Goal: Task Accomplishment & Management: Complete application form

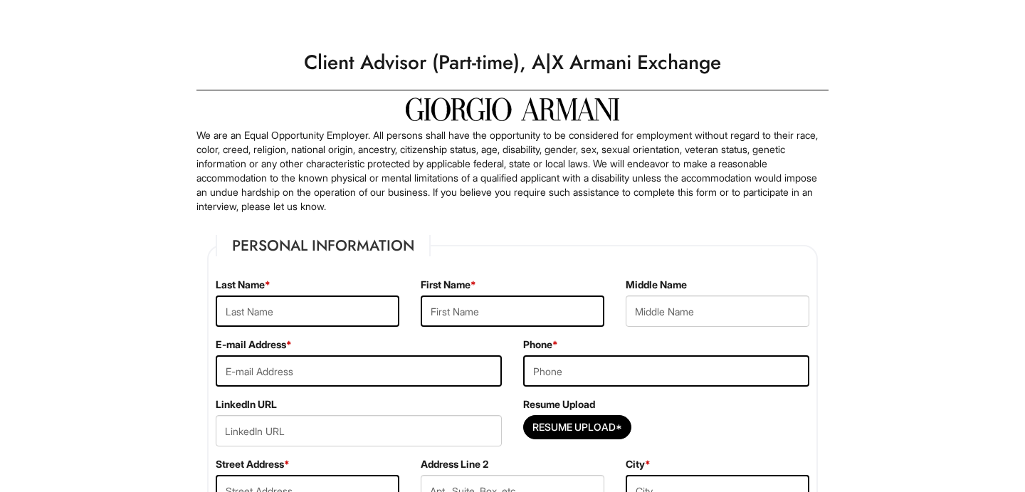
click at [607, 414] on div "Resume Upload Resume Upload*" at bounding box center [665, 427] width 307 height 60
click at [606, 421] on input "Resume Upload*" at bounding box center [577, 427] width 107 height 23
type input "C:\fakepath\[PERSON_NAME] Resume. 2.docx"
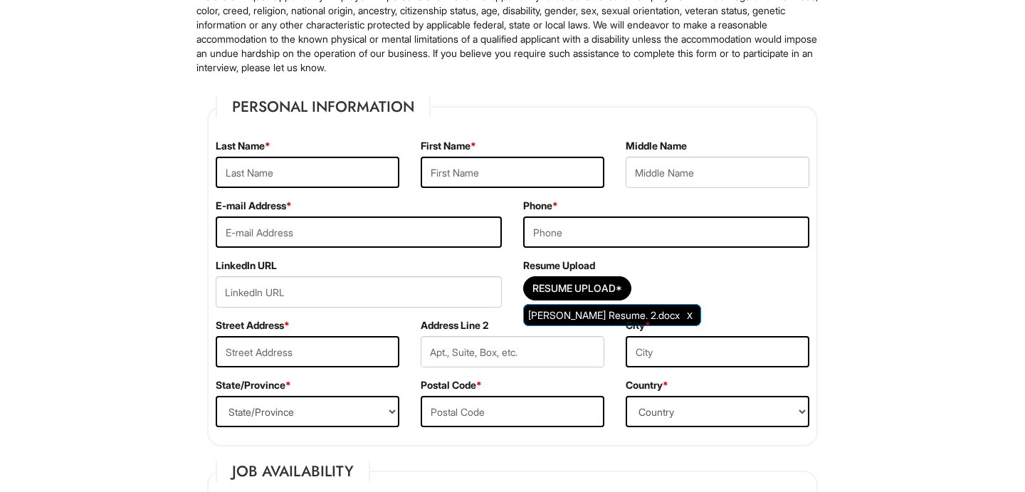
scroll to position [135, 0]
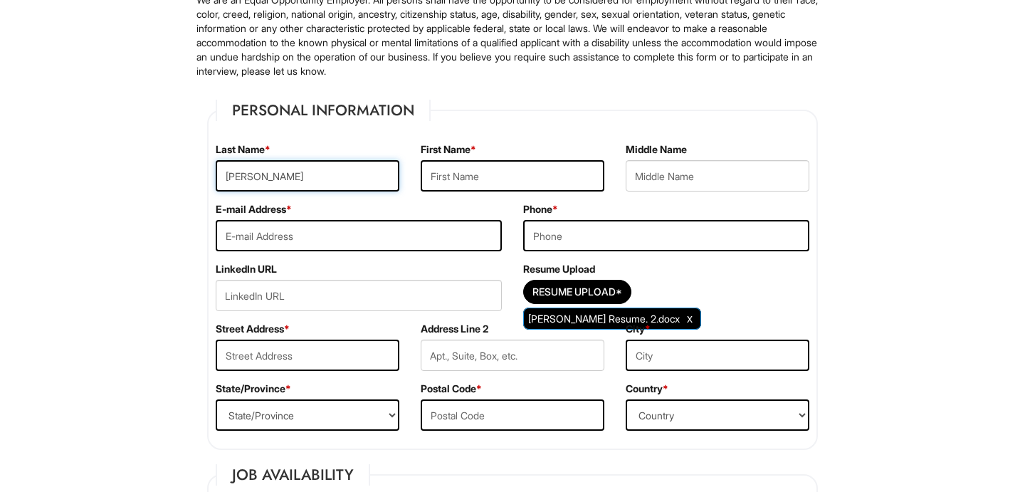
type input "[PERSON_NAME]"
type input "[EMAIL_ADDRESS][DOMAIN_NAME]"
type input "7183505411"
click at [741, 278] on div "Resume Upload Resume Upload* [PERSON_NAME] Resume. 2.docx" at bounding box center [665, 292] width 307 height 60
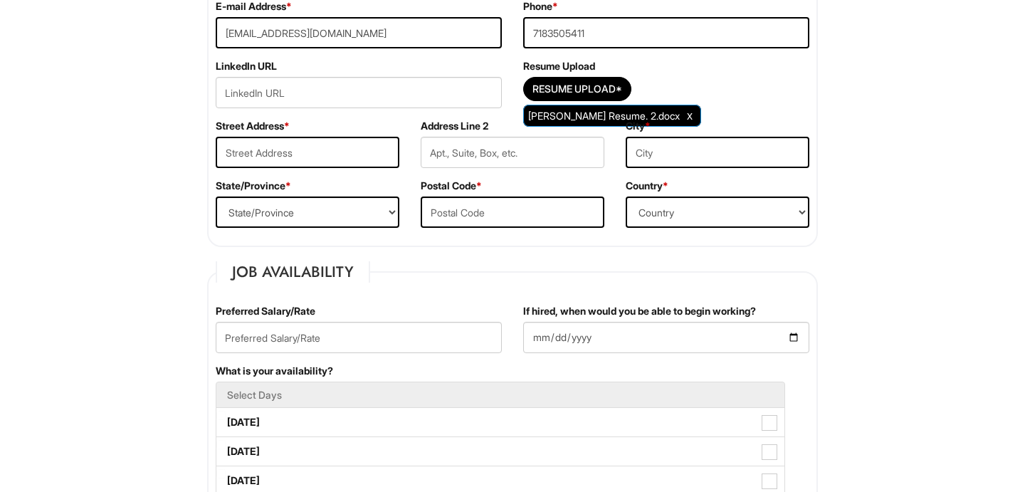
scroll to position [340, 0]
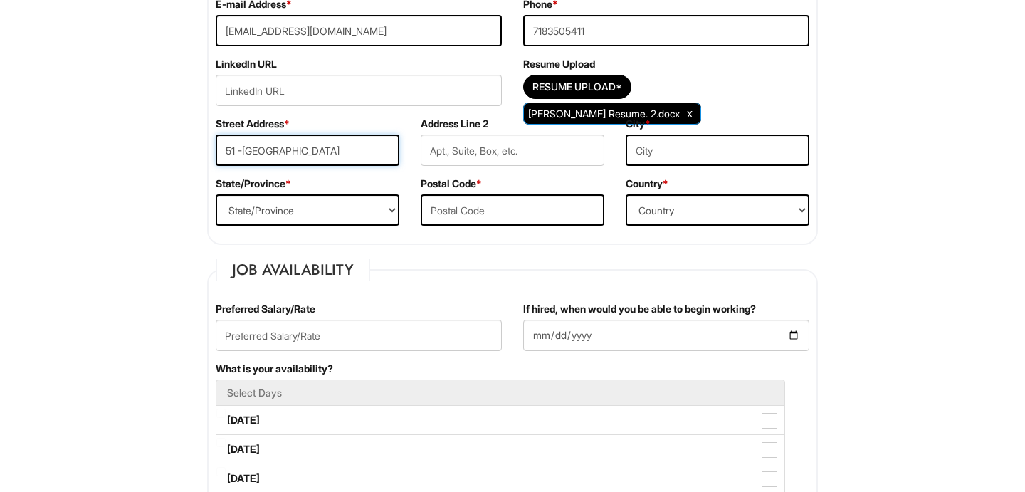
type input "51 -[GEOGRAPHIC_DATA]"
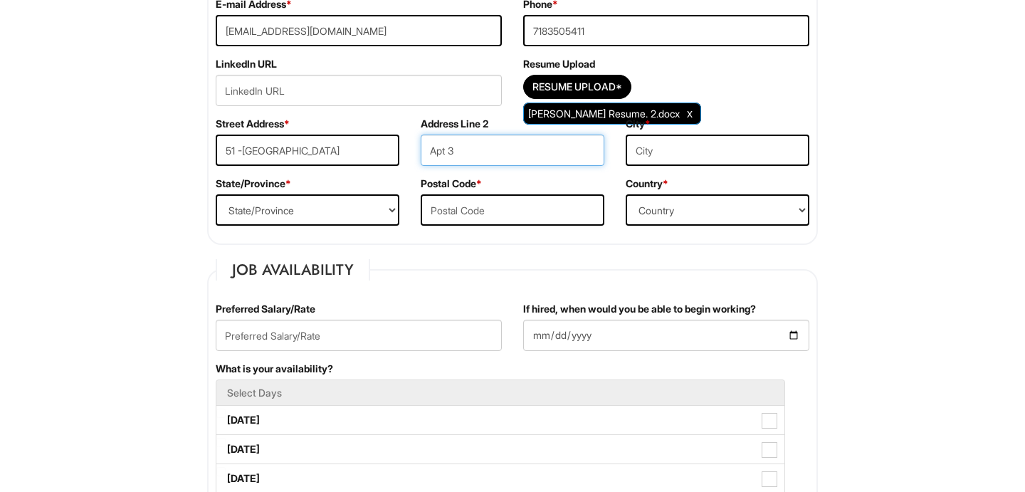
type input "Apt 3"
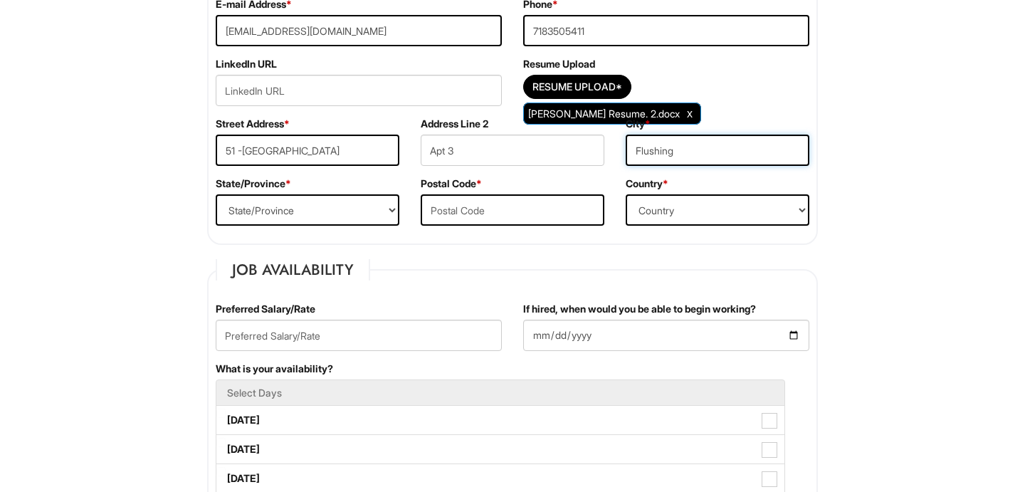
type input "Flushing"
select select "NY"
type input "11373"
select select "[GEOGRAPHIC_DATA]"
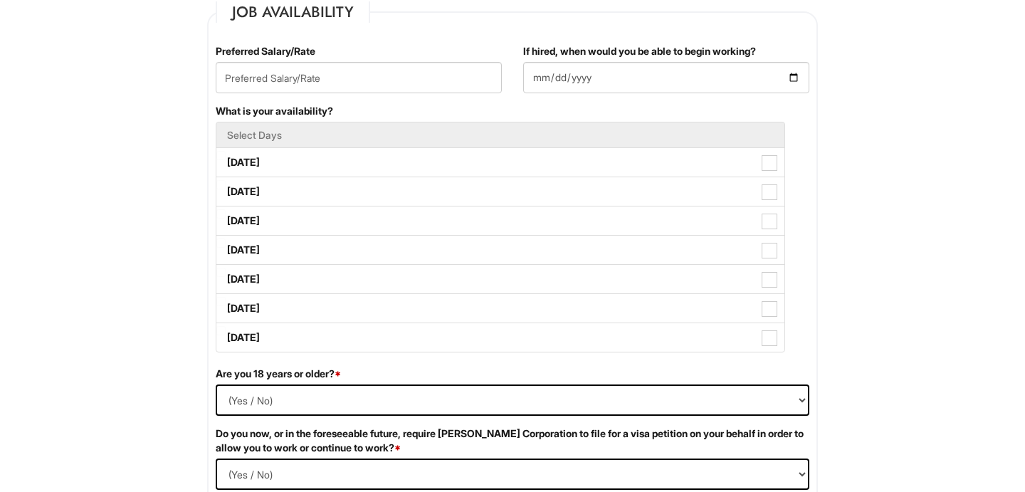
scroll to position [609, 0]
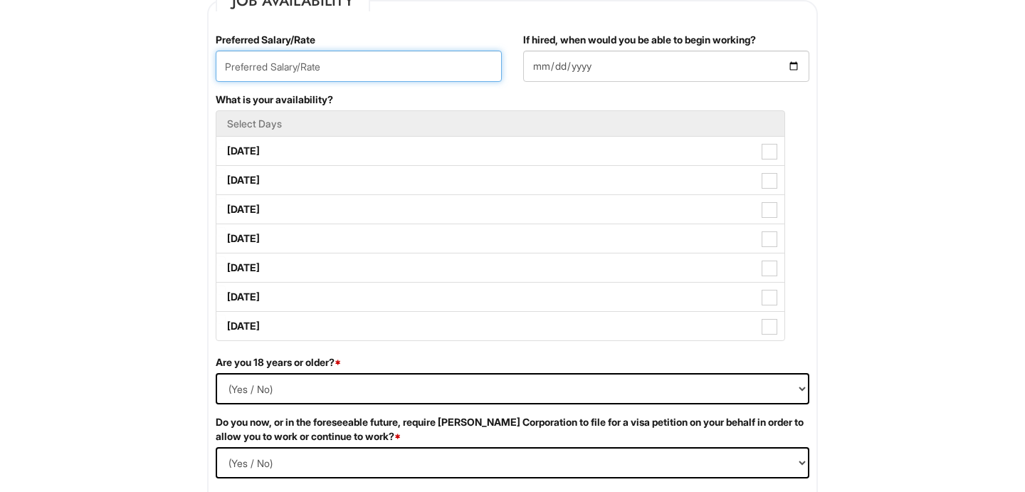
click at [417, 68] on input "text" at bounding box center [359, 66] width 286 height 31
type input "18"
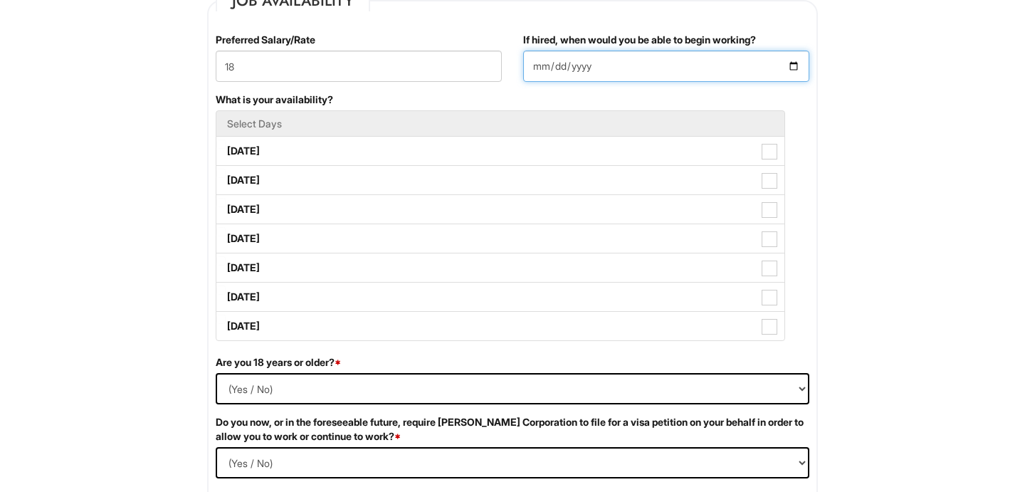
click at [569, 65] on input "If hired, when would you be able to begin working?" at bounding box center [666, 66] width 286 height 31
click at [645, 90] on div "If hired, when would you be able to begin working? [DATE]" at bounding box center [665, 63] width 307 height 60
click at [584, 68] on input "[DATE]" at bounding box center [666, 66] width 286 height 31
type input "[DATE]"
click at [675, 105] on div "What is your availability? Select Days [DATE] [DATE] [DATE] [DATE] [DATE] [DATE…" at bounding box center [512, 224] width 615 height 263
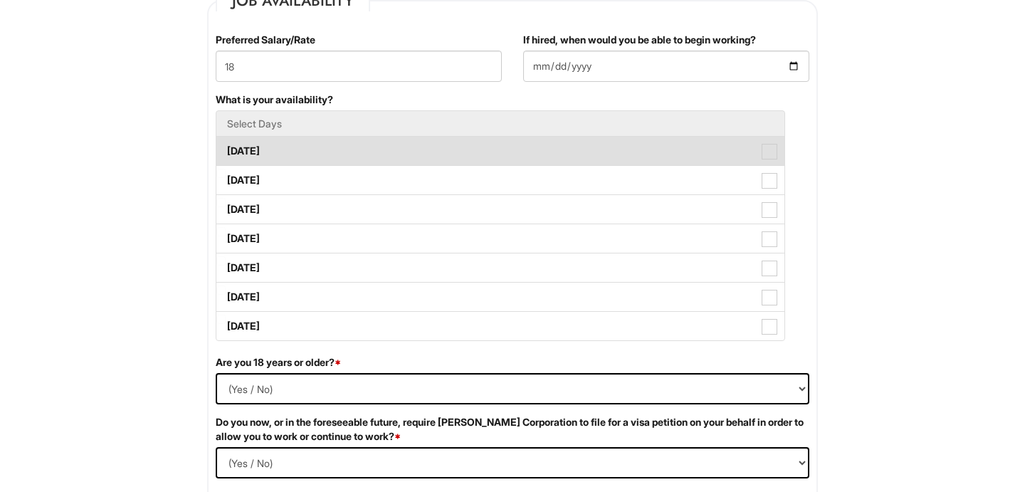
click at [708, 162] on label "[DATE]" at bounding box center [500, 151] width 568 height 28
click at [226, 149] on Available_Monday "[DATE]" at bounding box center [220, 143] width 9 height 9
click at [708, 162] on label "[DATE]" at bounding box center [500, 151] width 568 height 28
click at [226, 149] on Available_Monday "[DATE]" at bounding box center [220, 143] width 9 height 9
click at [702, 152] on label "[DATE]" at bounding box center [500, 151] width 568 height 28
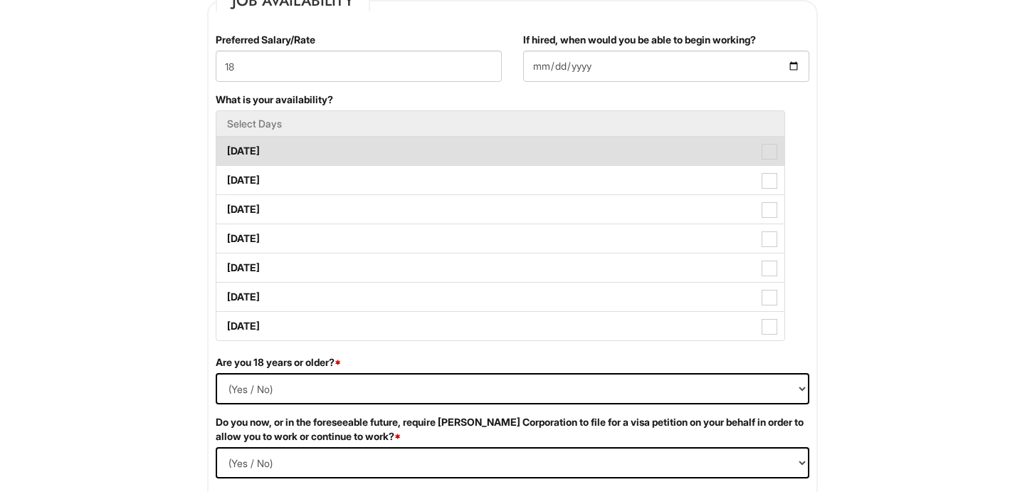
click at [226, 149] on Available_Monday "[DATE]" at bounding box center [220, 143] width 9 height 9
checkbox Available_Monday "true"
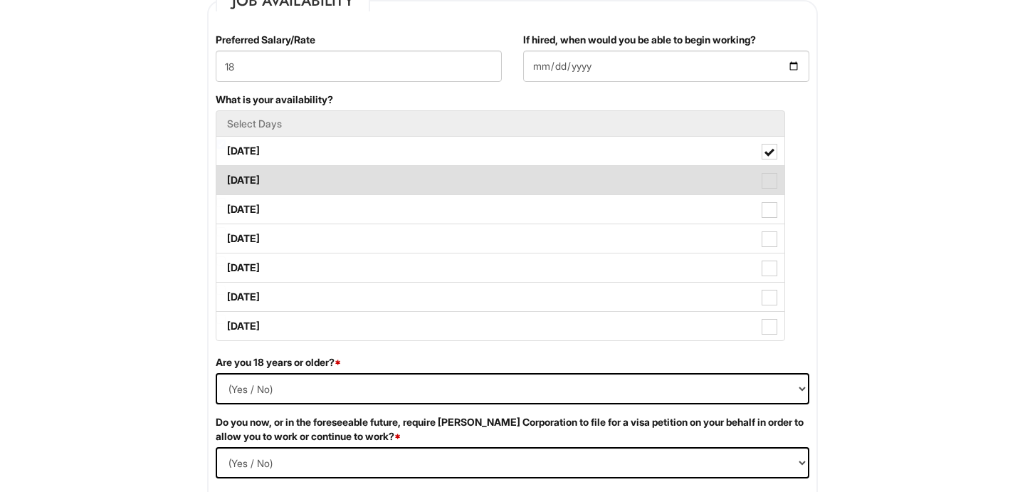
click at [699, 181] on label "[DATE]" at bounding box center [500, 180] width 568 height 28
click at [226, 178] on Available_Tuesday "[DATE]" at bounding box center [220, 173] width 9 height 9
checkbox Available_Tuesday "true"
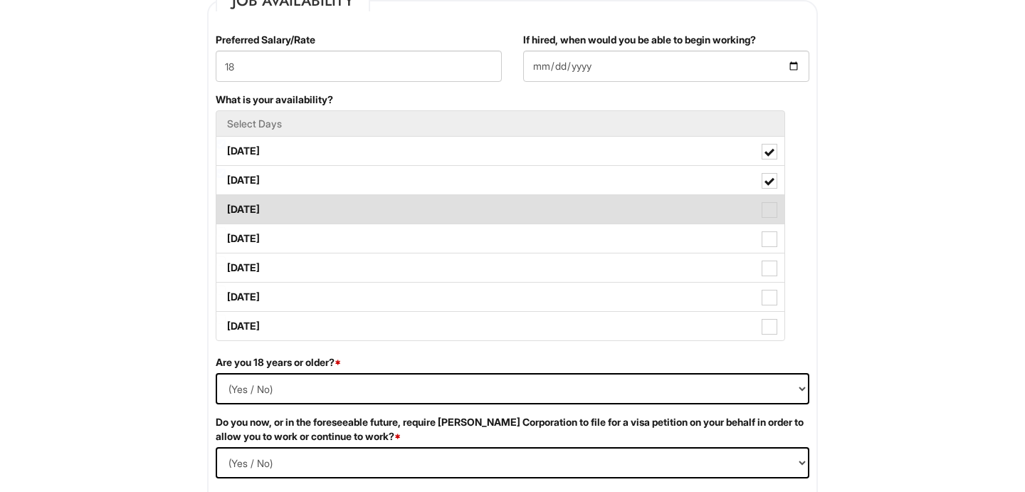
click at [700, 212] on label "[DATE]" at bounding box center [500, 209] width 568 height 28
click at [226, 207] on Available_Wednesday "[DATE]" at bounding box center [220, 202] width 9 height 9
click at [721, 208] on label "[DATE]" at bounding box center [500, 209] width 568 height 28
click at [226, 207] on Available_Wednesday "[DATE]" at bounding box center [220, 202] width 9 height 9
checkbox Available_Wednesday "false"
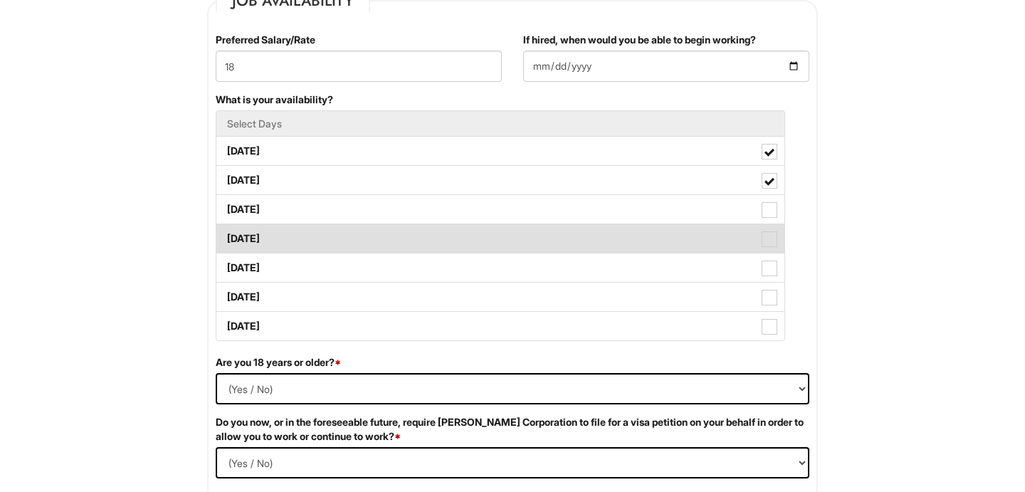
click at [710, 233] on label "[DATE]" at bounding box center [500, 238] width 568 height 28
click at [226, 233] on Available_Thursday "[DATE]" at bounding box center [220, 231] width 9 height 9
checkbox Available_Thursday "true"
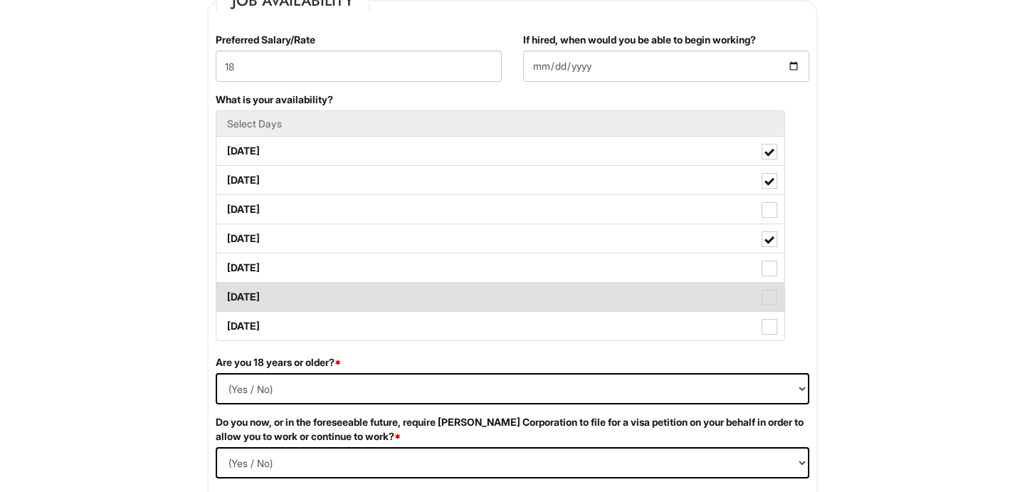
click at [695, 283] on label "[DATE]" at bounding box center [500, 297] width 568 height 28
click at [226, 285] on Available_Saturday "[DATE]" at bounding box center [220, 289] width 9 height 9
click at [697, 287] on label "[DATE]" at bounding box center [500, 297] width 568 height 28
click at [226, 287] on Available_Saturday "[DATE]" at bounding box center [220, 289] width 9 height 9
checkbox Available_Saturday "false"
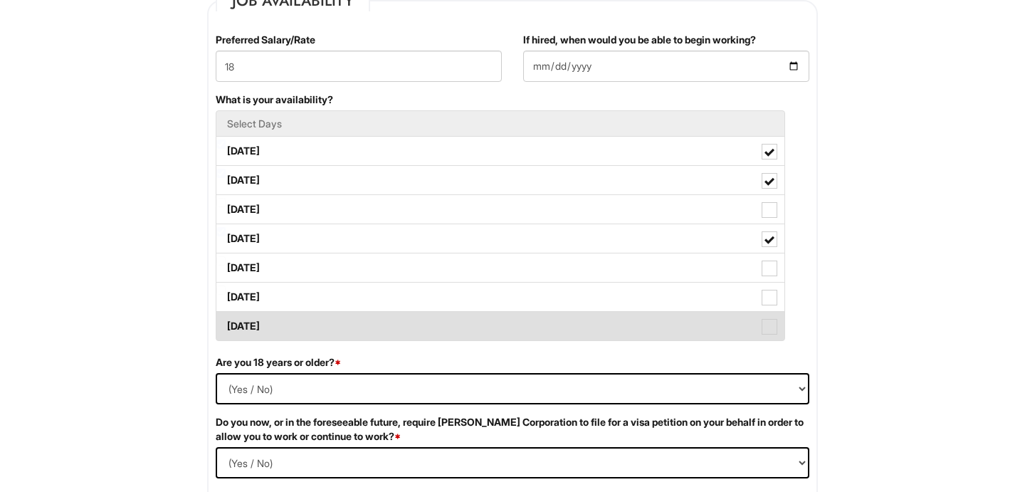
click at [704, 318] on label "[DATE]" at bounding box center [500, 326] width 568 height 28
click at [226, 318] on Available_Sunday "[DATE]" at bounding box center [220, 319] width 9 height 9
checkbox Available_Sunday "true"
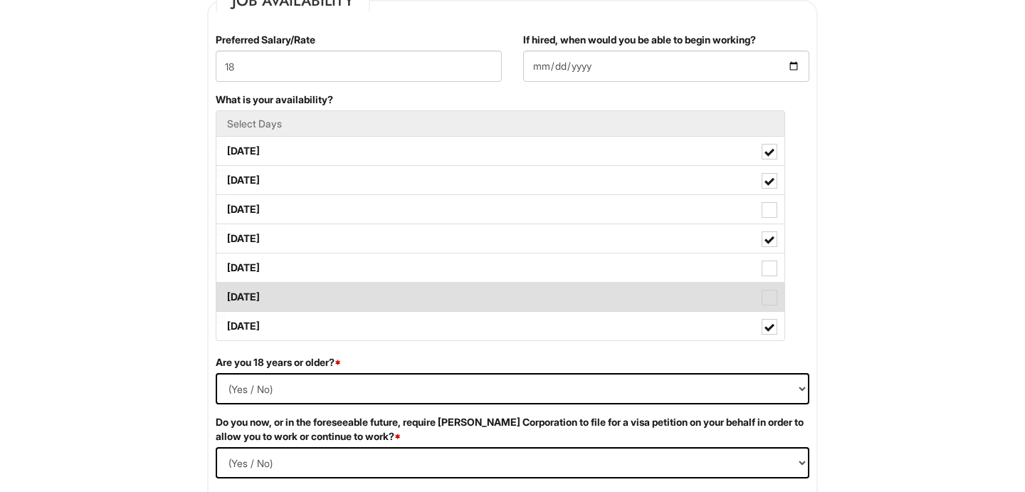
click at [711, 282] on li "[DATE]" at bounding box center [500, 297] width 569 height 30
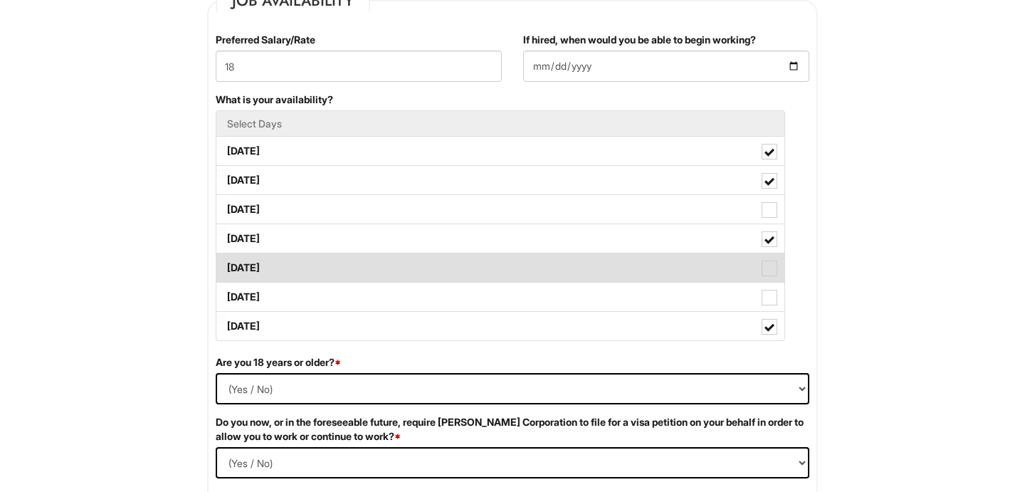
click at [714, 270] on label "[DATE]" at bounding box center [500, 267] width 568 height 28
click at [226, 265] on Available_Friday "[DATE]" at bounding box center [220, 260] width 9 height 9
checkbox Available_Friday "true"
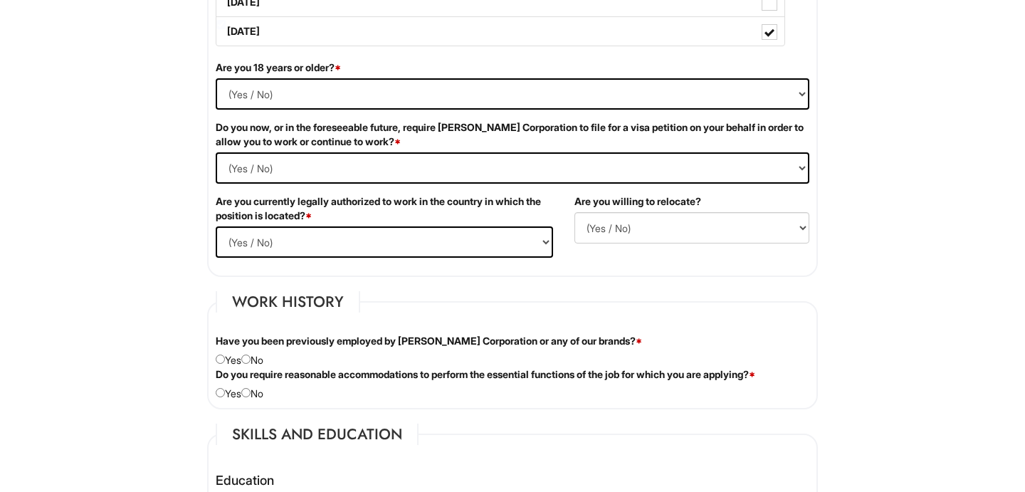
scroll to position [925, 0]
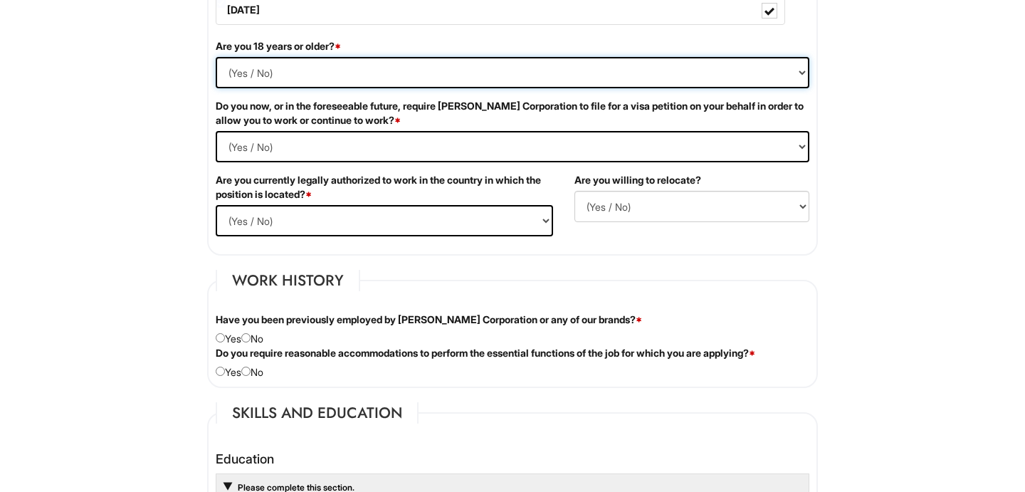
select select "Yes"
select Required "No"
select select "Yes"
select select "Y"
click at [255, 342] on div "Have you been previously employed by [PERSON_NAME] Corporation or any of our br…" at bounding box center [512, 328] width 615 height 33
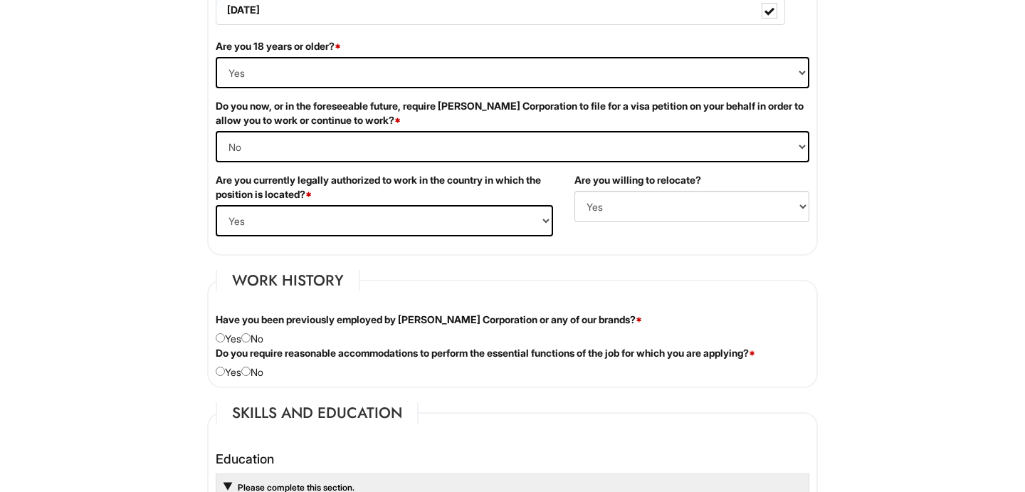
click at [253, 332] on div "Have you been previously employed by [PERSON_NAME] Corporation or any of our br…" at bounding box center [512, 328] width 615 height 33
click at [253, 344] on div "Have you been previously employed by [PERSON_NAME] Corporation or any of our br…" at bounding box center [512, 328] width 615 height 33
click at [250, 338] on input "radio" at bounding box center [245, 337] width 9 height 9
radio input "true"
click at [251, 370] on input "radio" at bounding box center [245, 371] width 9 height 9
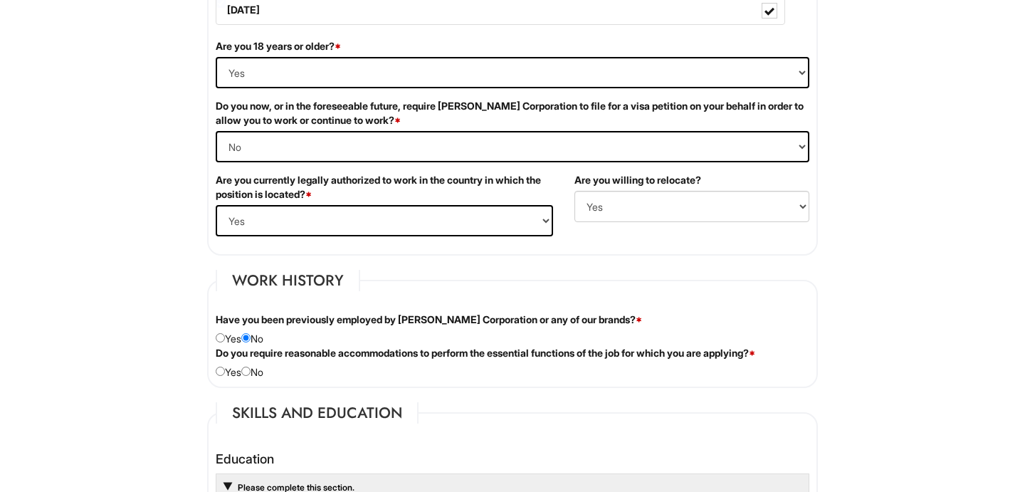
radio input "true"
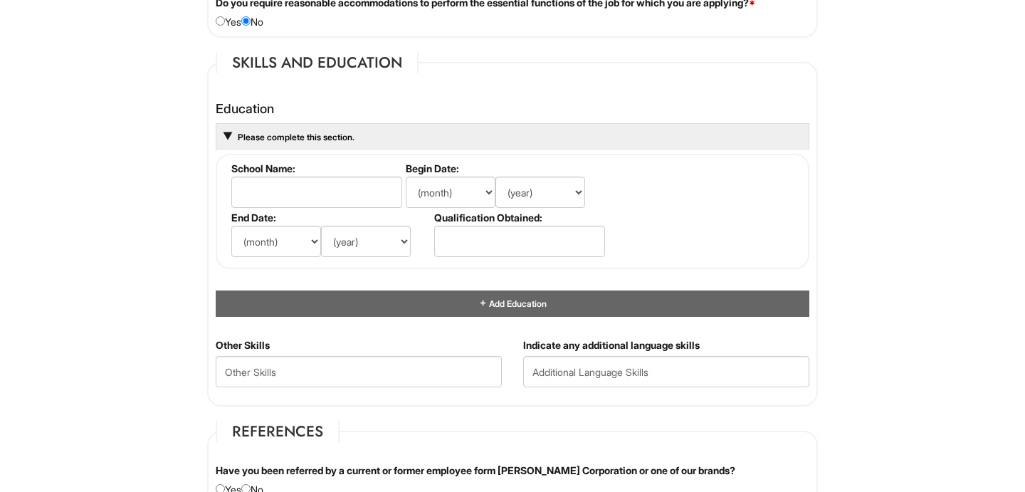
scroll to position [1278, 0]
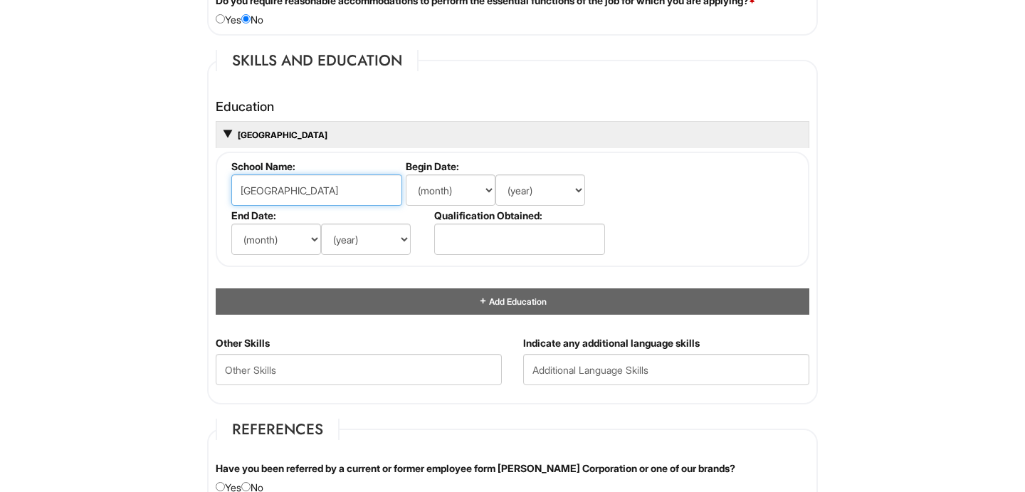
click at [242, 186] on input "[GEOGRAPHIC_DATA]" at bounding box center [316, 189] width 171 height 31
click at [246, 184] on input "[GEOGRAPHIC_DATA]" at bounding box center [316, 189] width 171 height 31
type input "[GEOGRAPHIC_DATA]"
select select "6"
select select "2019"
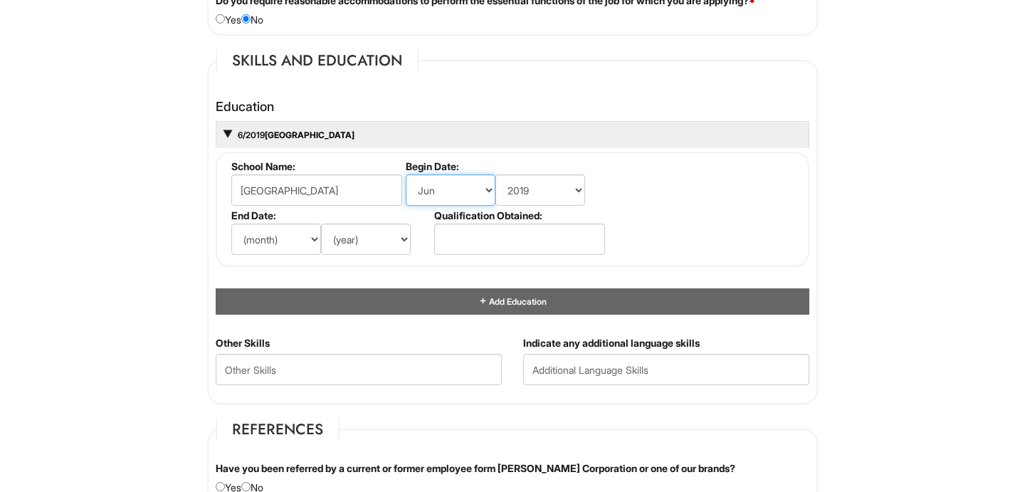
select select "9"
select select "6"
select select "2023"
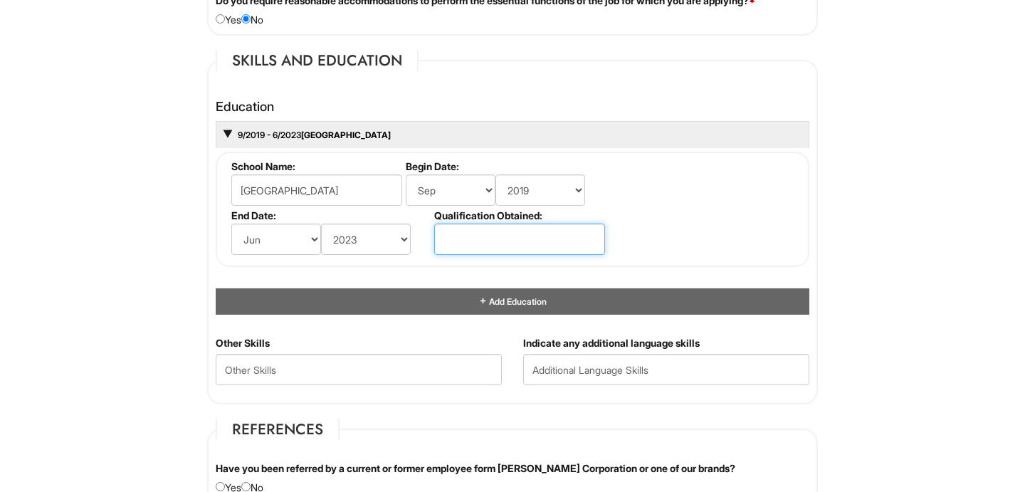
click at [456, 241] on input "text" at bounding box center [519, 238] width 171 height 31
type input "Bachelor Degree of Arts"
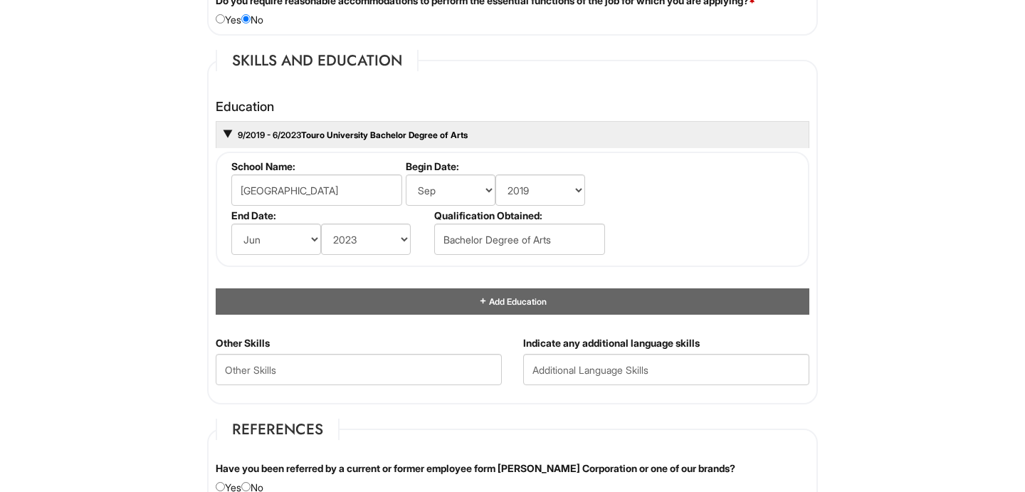
click at [726, 253] on fieldset "School Name: [GEOGRAPHIC_DATA] Begin Date: (month) Jan Feb Mar Apr May Jun [DAT…" at bounding box center [513, 209] width 594 height 115
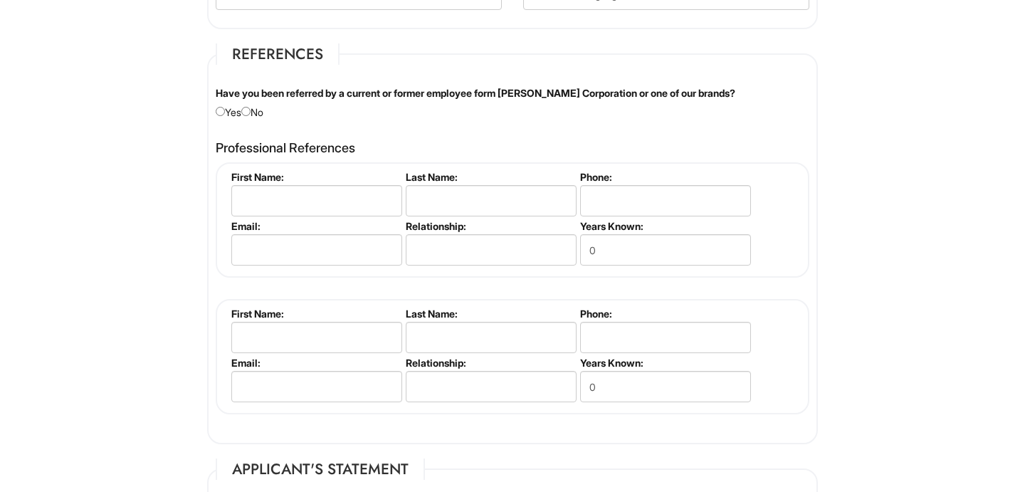
scroll to position [1661, 0]
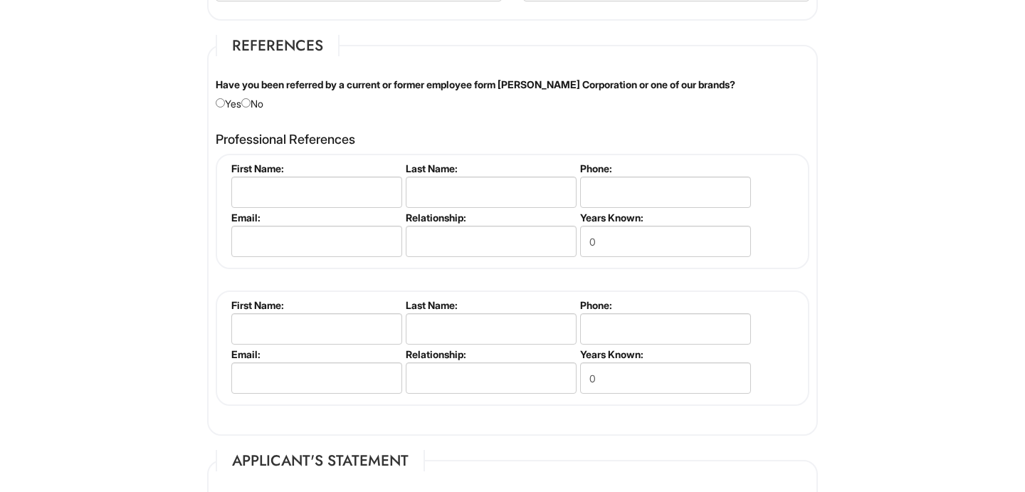
click at [251, 100] on input "radio" at bounding box center [245, 102] width 9 height 9
radio input "true"
paste input "[PERSON_NAME]"
drag, startPoint x: 349, startPoint y: 188, endPoint x: 283, endPoint y: 185, distance: 66.2
click at [283, 185] on input "[PERSON_NAME]" at bounding box center [316, 192] width 171 height 31
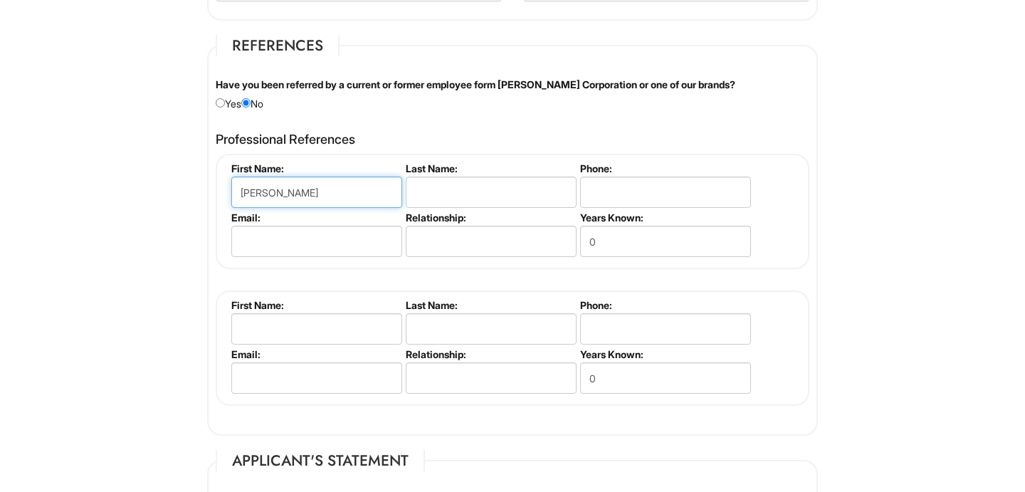
type input "[PERSON_NAME]"
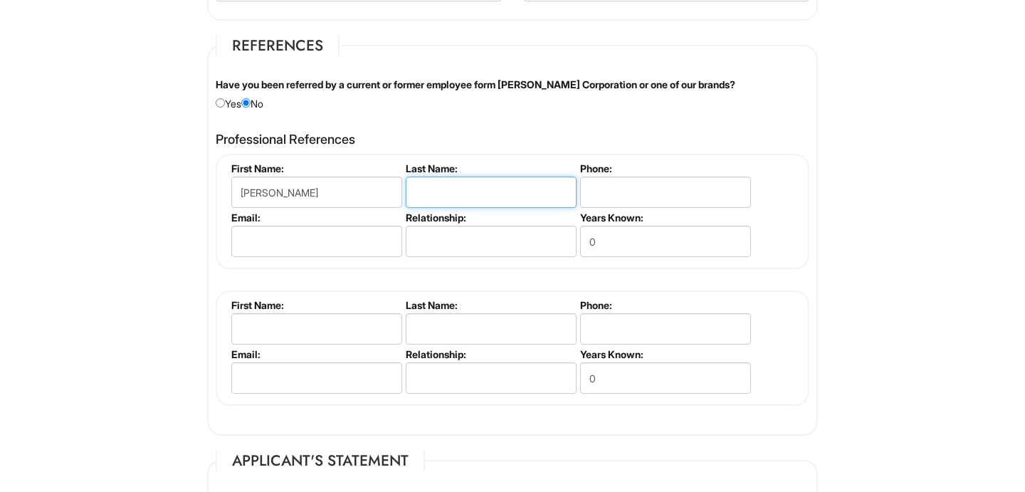
paste input "[PERSON_NAME]"
type input "[PERSON_NAME]"
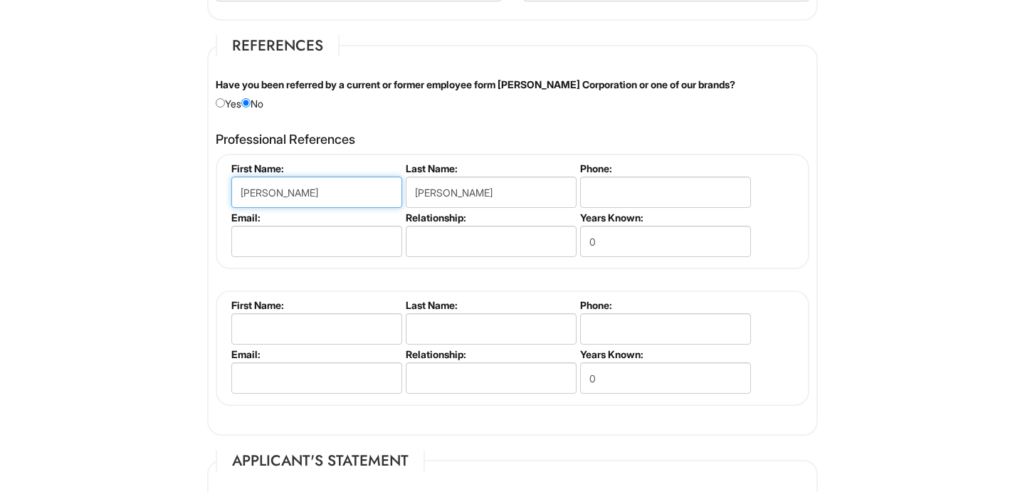
drag, startPoint x: 357, startPoint y: 189, endPoint x: 283, endPoint y: 185, distance: 74.1
click at [283, 185] on input "[PERSON_NAME]" at bounding box center [316, 192] width 171 height 31
click at [333, 188] on input "[PERSON_NAME]" at bounding box center [316, 192] width 171 height 31
click at [339, 189] on input "[PERSON_NAME]" at bounding box center [316, 192] width 171 height 31
drag, startPoint x: 339, startPoint y: 189, endPoint x: 283, endPoint y: 189, distance: 55.5
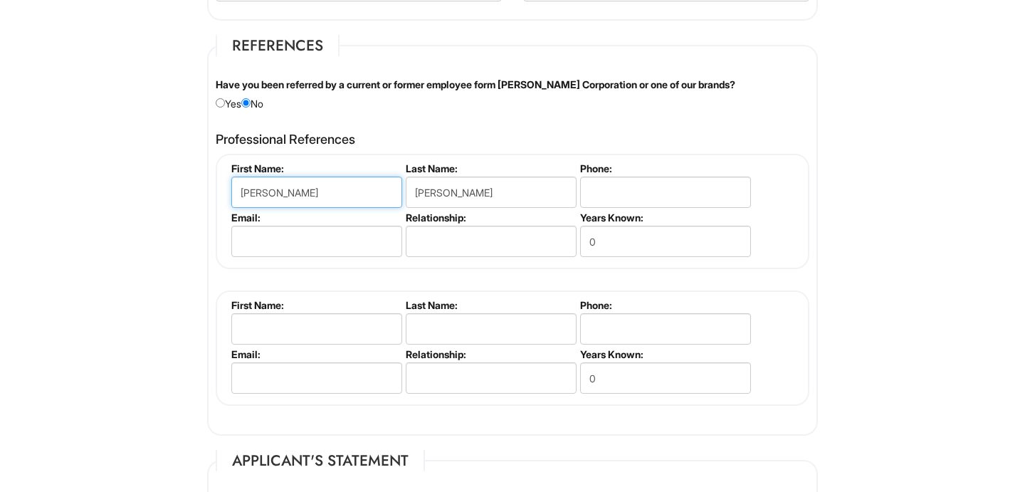
click at [283, 189] on input "[PERSON_NAME]" at bounding box center [316, 192] width 171 height 31
type input "Marynn"
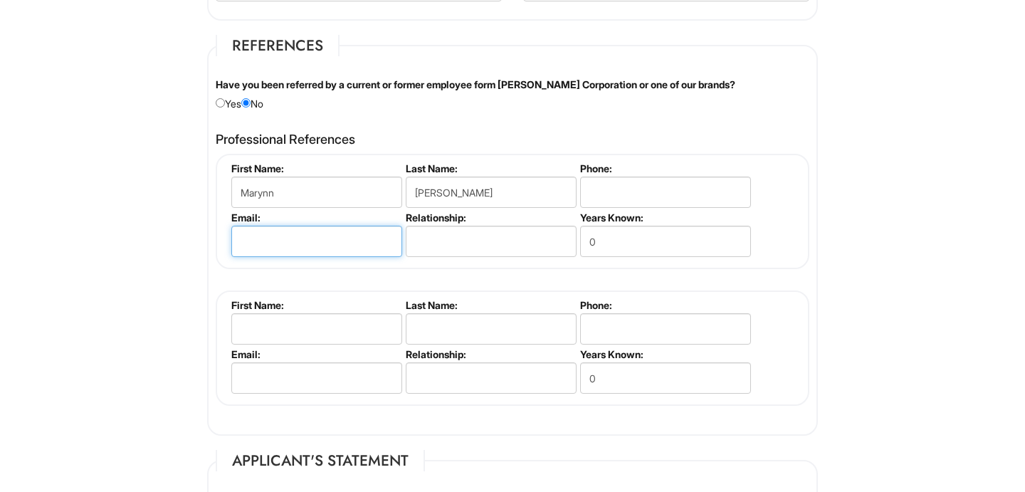
paste input "[EMAIL_ADDRESS][DOMAIN_NAME]"
type input "[EMAIL_ADDRESS][DOMAIN_NAME]"
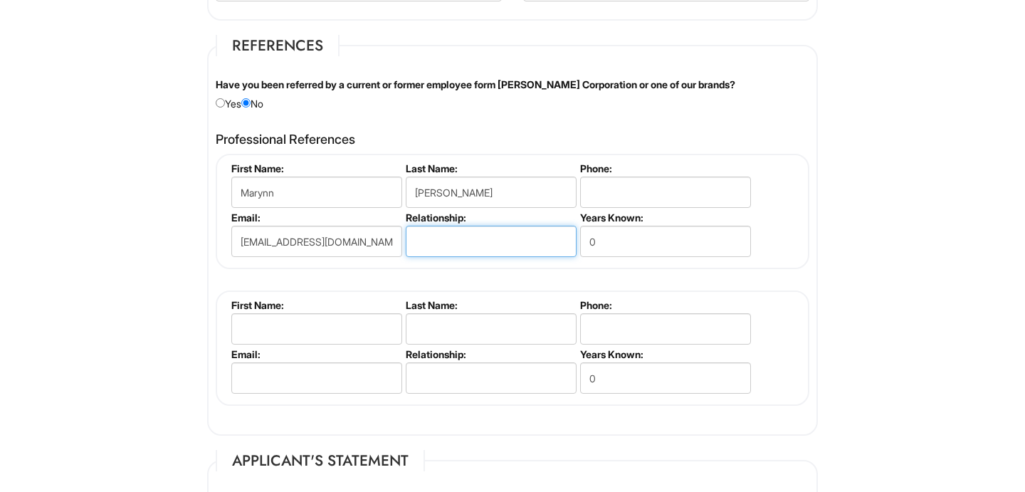
click at [458, 229] on input "text" at bounding box center [491, 241] width 171 height 31
type input "T"
type input "Teacher"
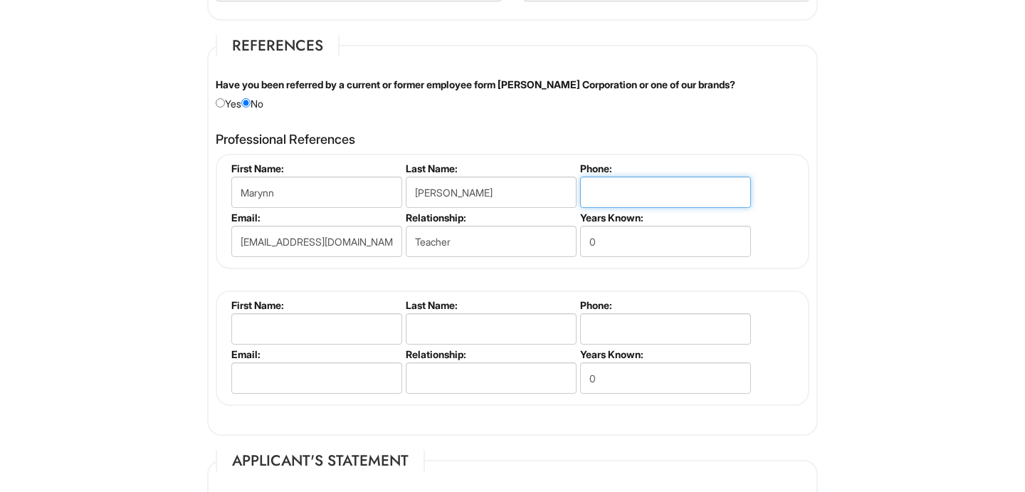
paste input ": [PHONE_NUMBER]"
click at [596, 184] on input ": [PHONE_NUMBER]" at bounding box center [665, 192] width 171 height 31
type input "[PHONE_NUMBER]"
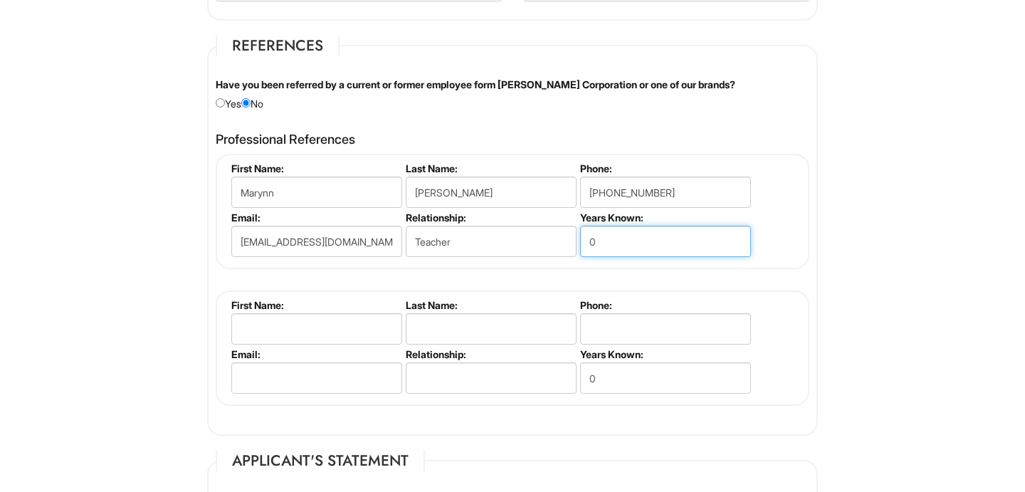
click at [598, 227] on input "0" at bounding box center [665, 241] width 171 height 31
click at [609, 236] on input "60" at bounding box center [665, 241] width 171 height 31
type input "6"
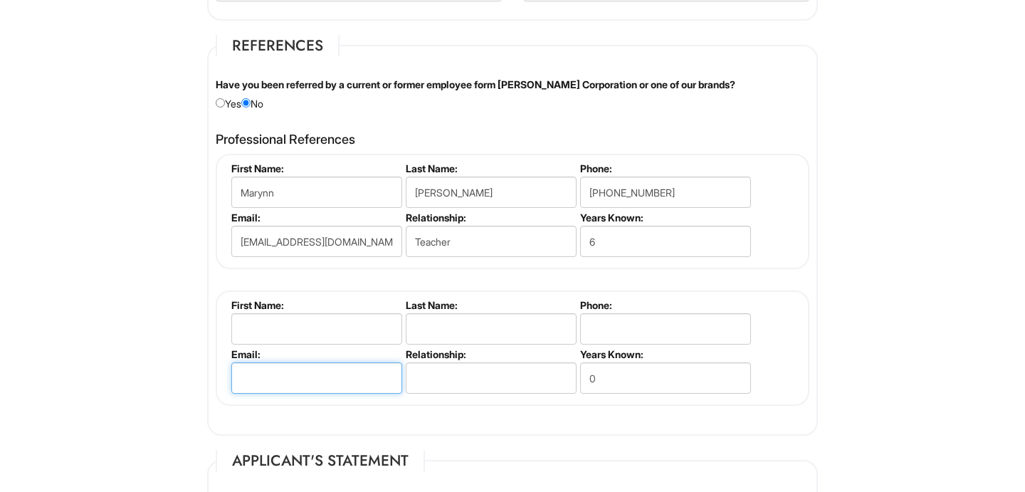
paste input "[EMAIL_ADDRESS][DOMAIN_NAME]"
type input "[EMAIL_ADDRESS][DOMAIN_NAME]"
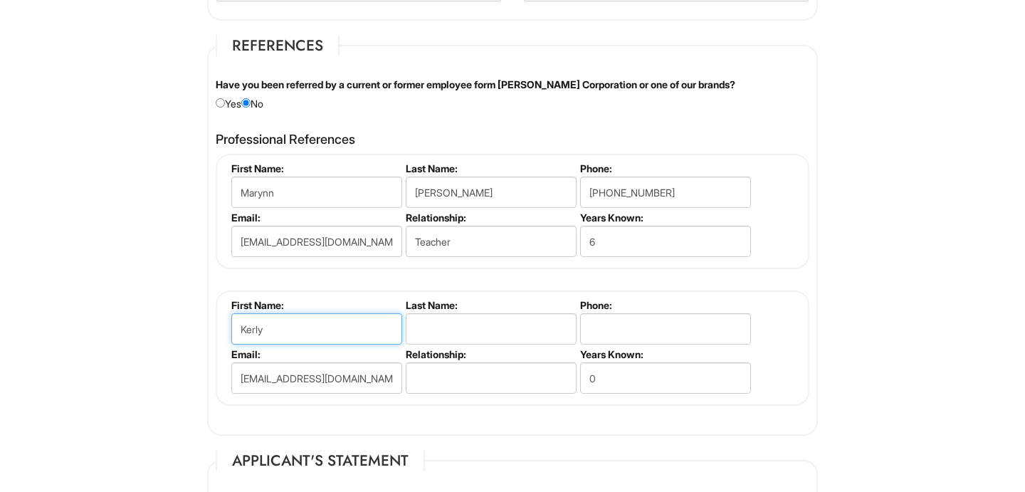
type input "Kerly"
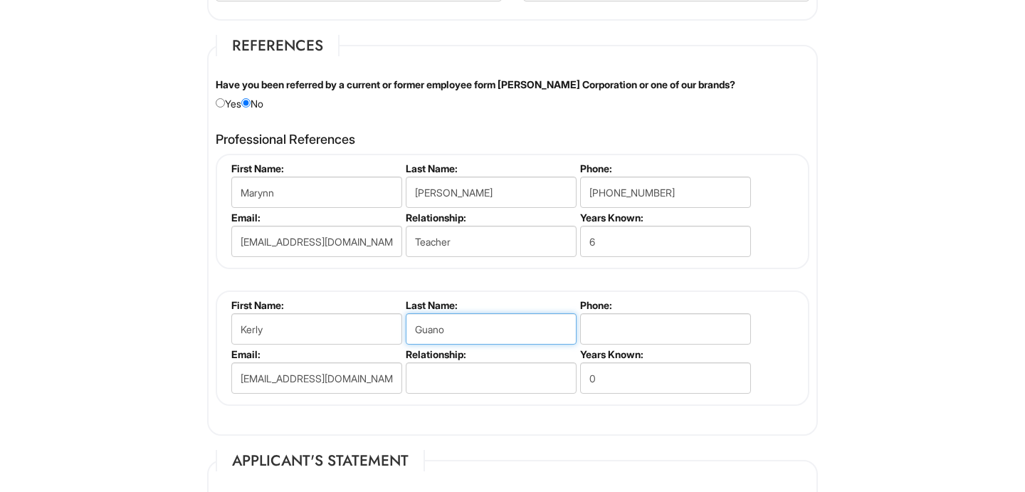
type input "Guano"
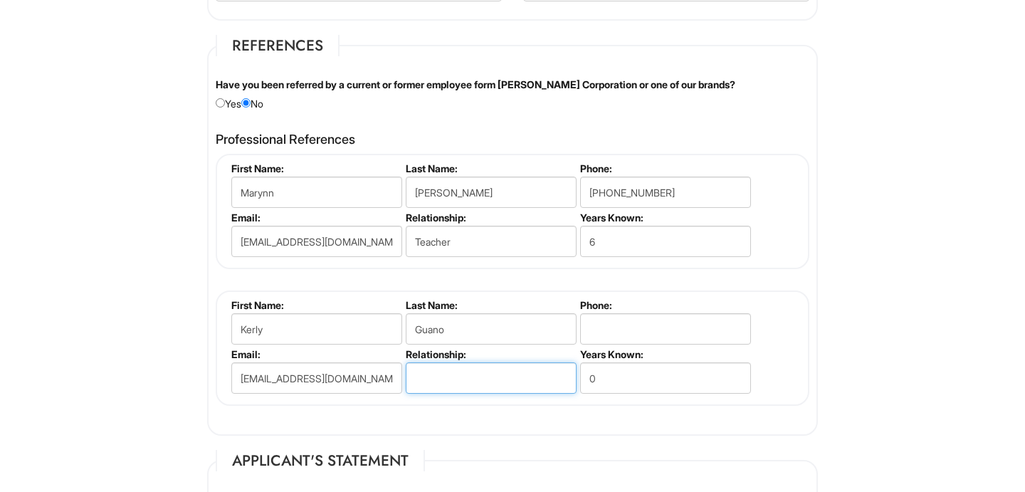
click at [498, 364] on input "text" at bounding box center [491, 377] width 171 height 31
drag, startPoint x: 495, startPoint y: 375, endPoint x: 409, endPoint y: 376, distance: 85.4
click at [409, 376] on input "3479753169" at bounding box center [491, 377] width 171 height 31
type input "3479753169"
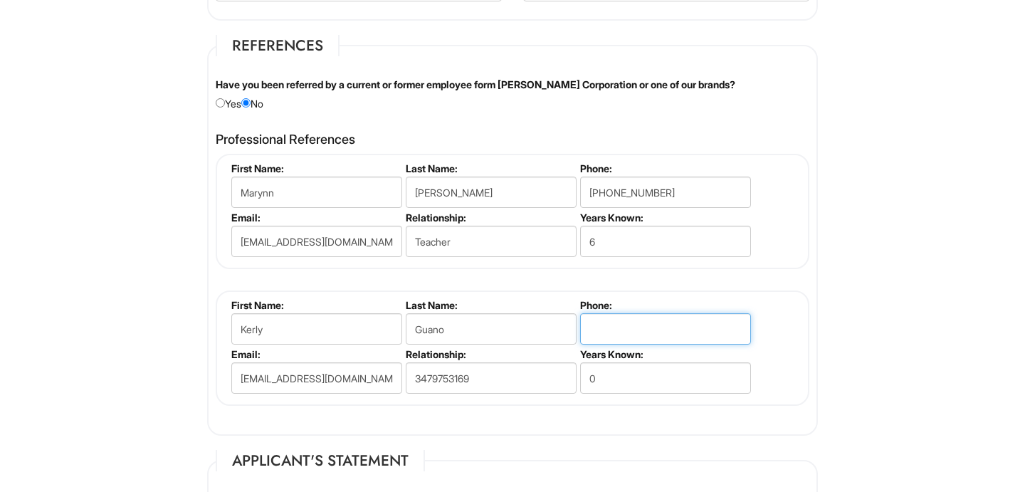
click at [599, 322] on input "tel" at bounding box center [665, 328] width 171 height 31
paste input "3479753169"
type input "3479753169"
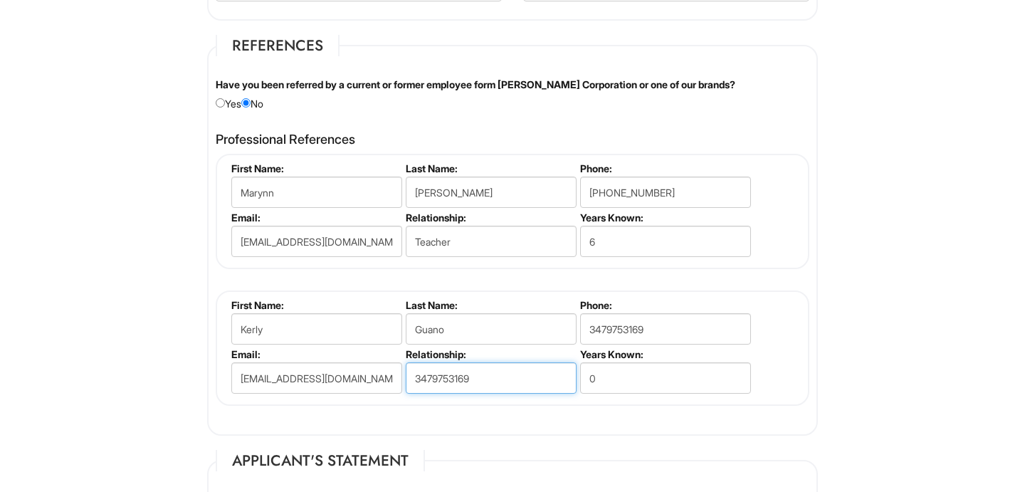
drag, startPoint x: 480, startPoint y: 373, endPoint x: 358, endPoint y: 381, distance: 122.0
click at [358, 299] on ul "First Name: [PERSON_NAME] Last Name: Guano Phone: [PHONE_NUMBER] Email: [EMAIL_…" at bounding box center [514, 299] width 573 height 0
drag, startPoint x: 492, startPoint y: 373, endPoint x: 414, endPoint y: 370, distance: 77.6
click at [414, 370] on input "3479753169" at bounding box center [491, 377] width 171 height 31
type input "Teacher"
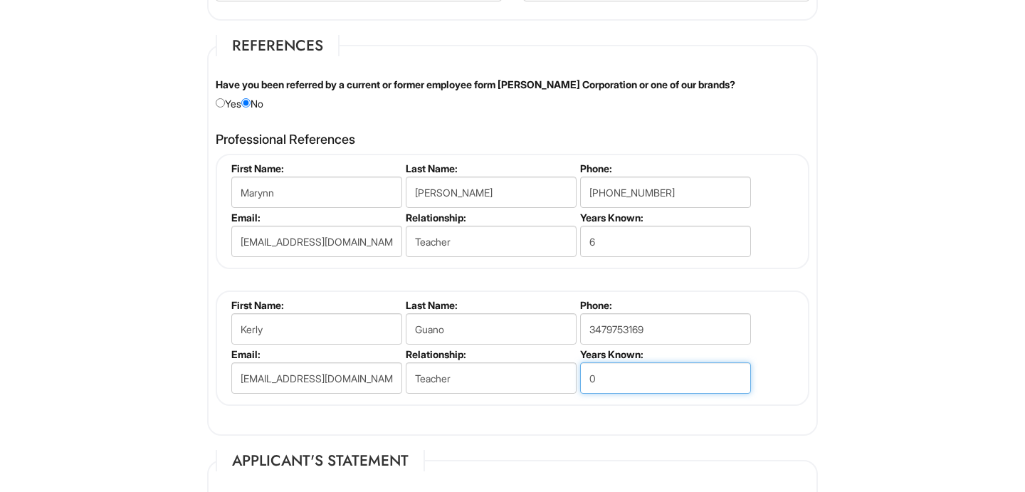
click at [604, 375] on input "0" at bounding box center [665, 377] width 171 height 31
type input "4"
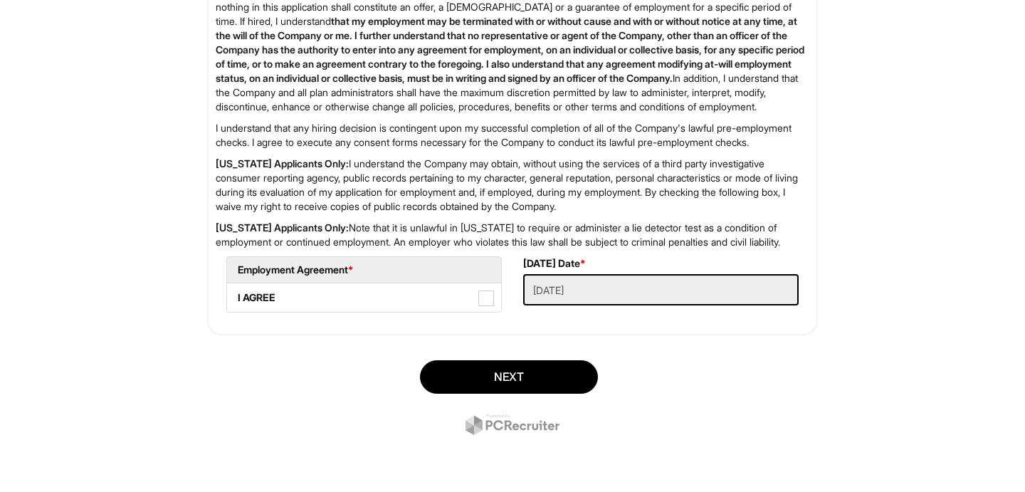
scroll to position [2339, 0]
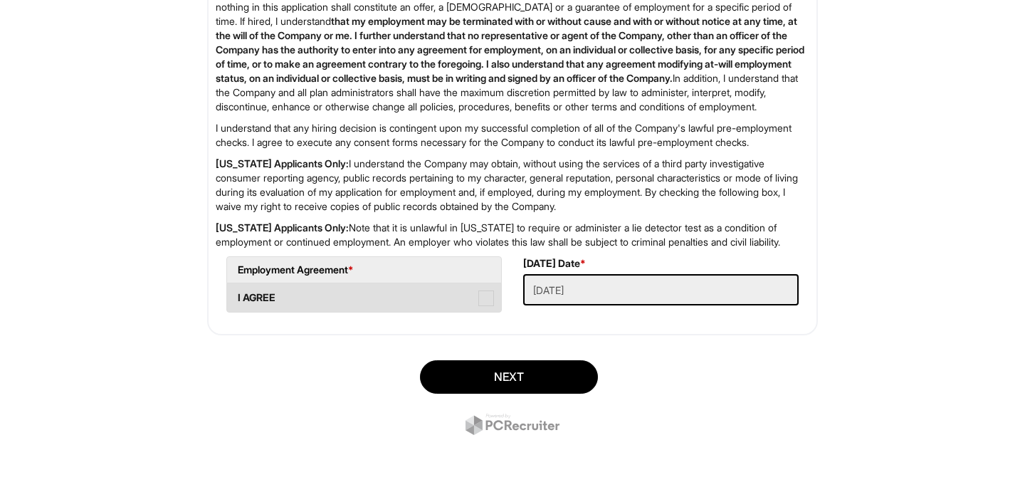
click at [489, 296] on span at bounding box center [486, 298] width 16 height 16
click at [236, 295] on AGREE "I AGREE" at bounding box center [231, 290] width 9 height 9
checkbox AGREE "true"
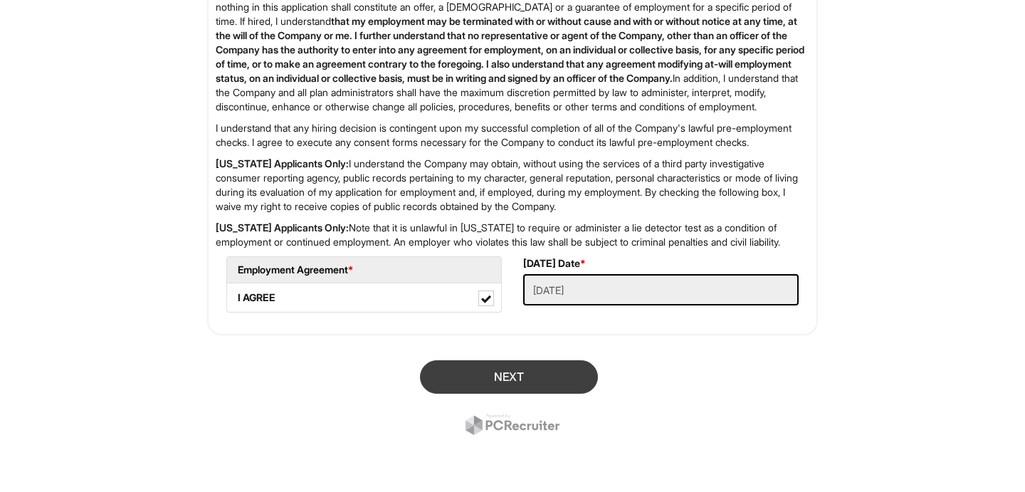
click at [519, 378] on button "Next" at bounding box center [509, 376] width 178 height 33
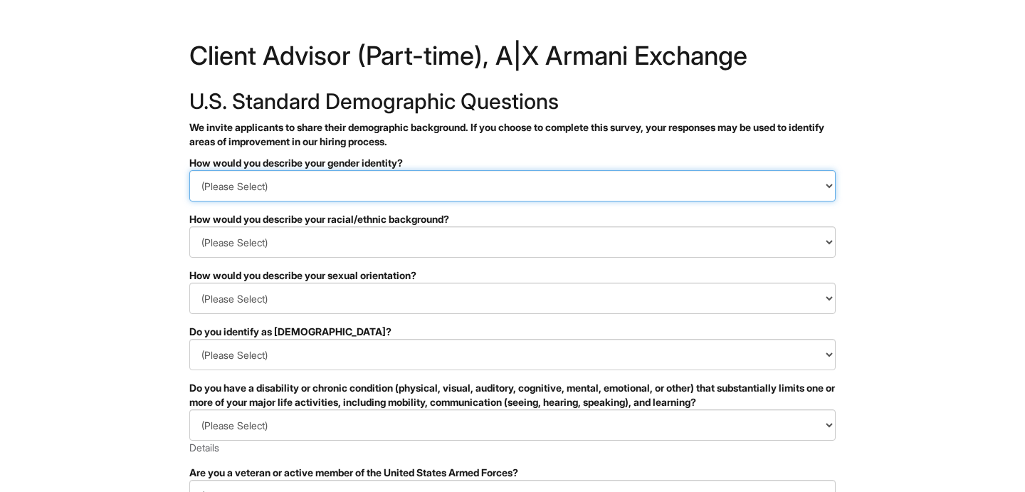
select select "Woman"
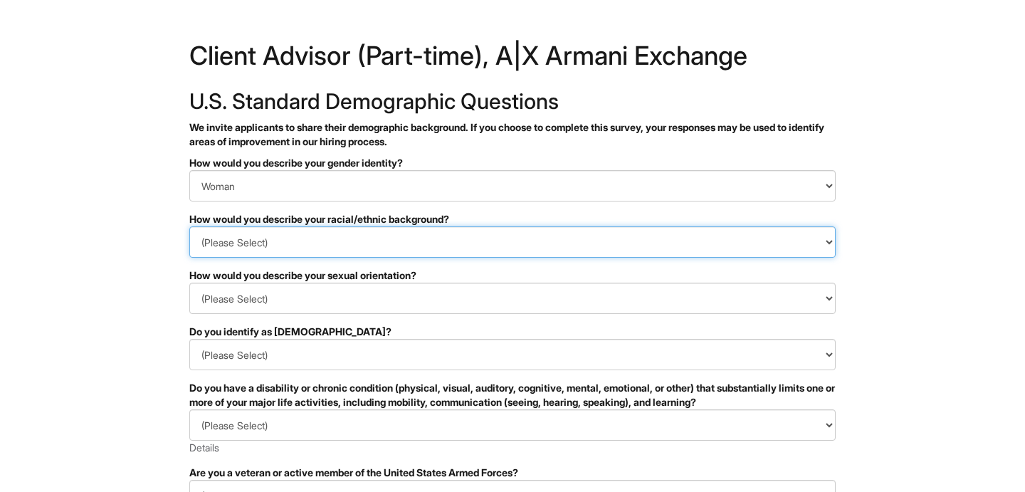
select select "Hispanic, Latinx or of Spanish Origin"
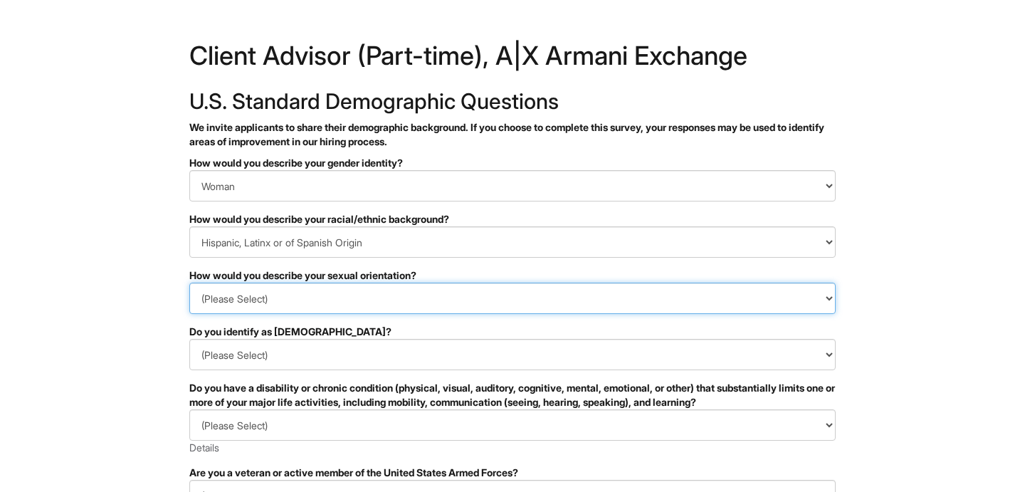
select select "I don't wish to answer"
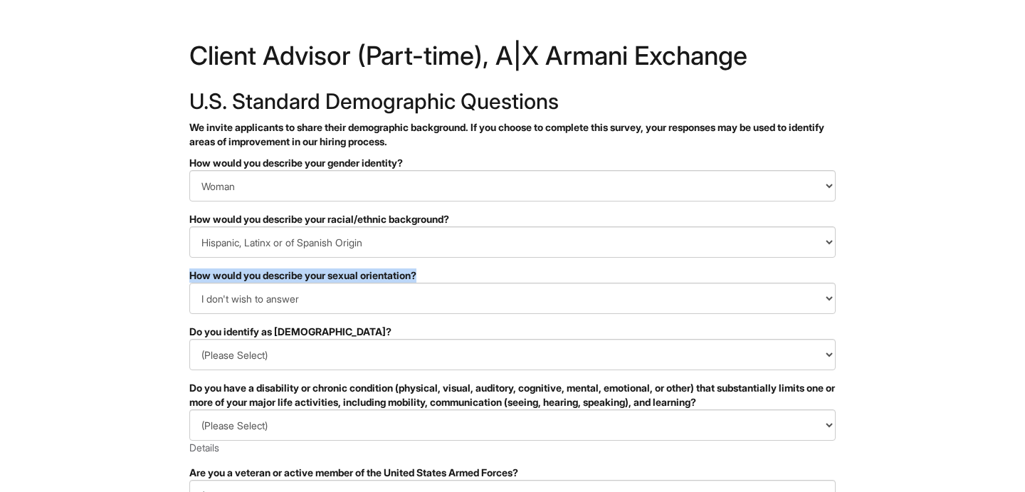
copy div "How would you describe your sexual orientation?"
drag, startPoint x: 190, startPoint y: 274, endPoint x: 436, endPoint y: 278, distance: 245.6
click at [436, 278] on div "How would you describe your sexual orientation?" at bounding box center [512, 275] width 646 height 14
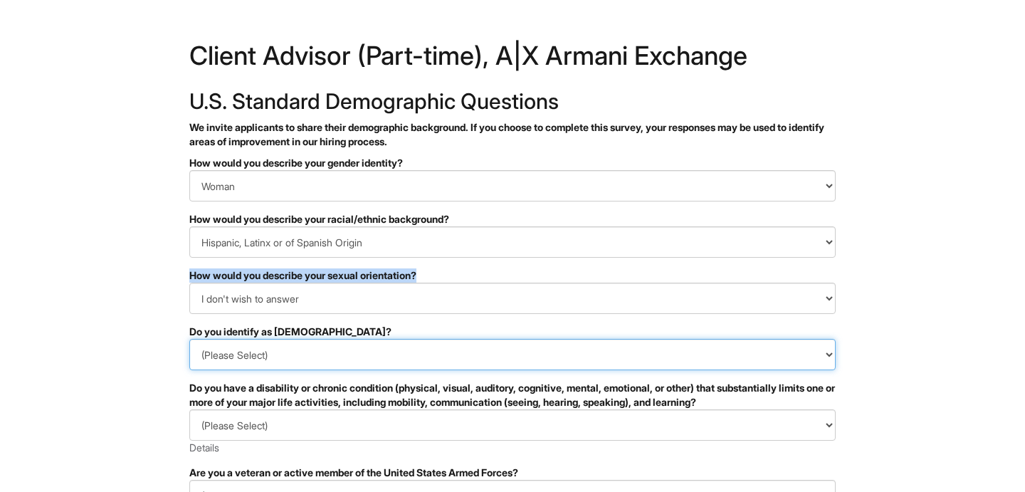
select select "No"
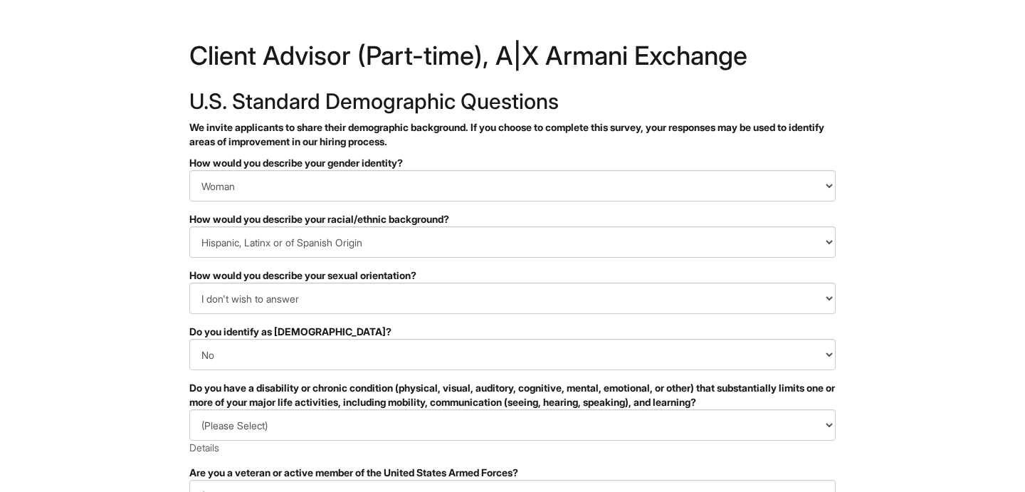
click at [157, 363] on html "&nbsp; ✔ 2 3 Client Advisor (Part-time), A|X Armani Exchange U.S. Standard Demo…" at bounding box center [512, 400] width 1025 height 801
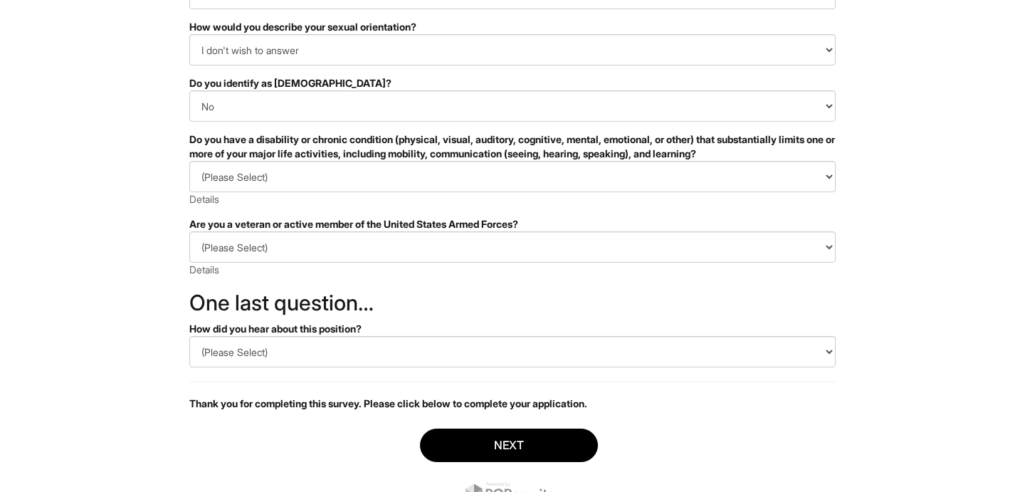
scroll to position [303, 0]
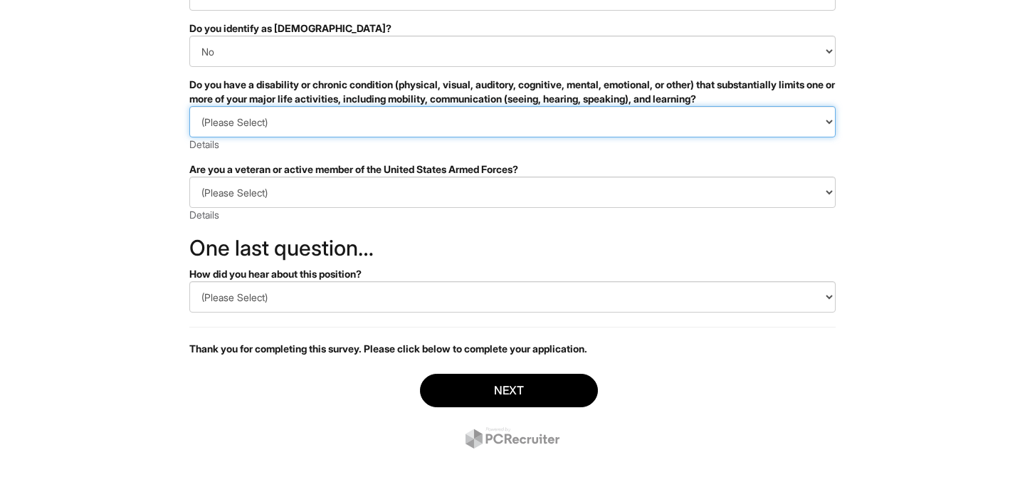
select select "NO, I DON'T HAVE A DISABILITY"
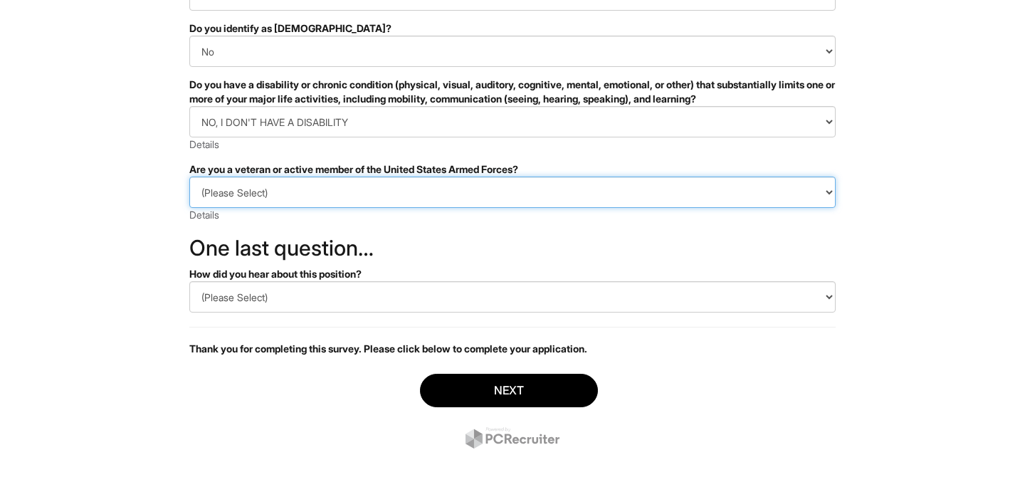
select select "I AM NOT A PROTECTED VETERAN"
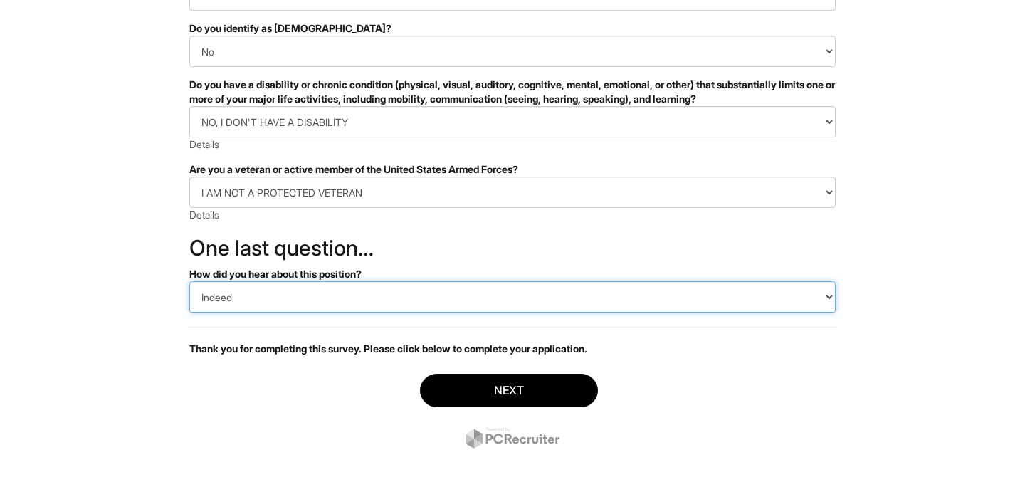
select select "LinkedIn"
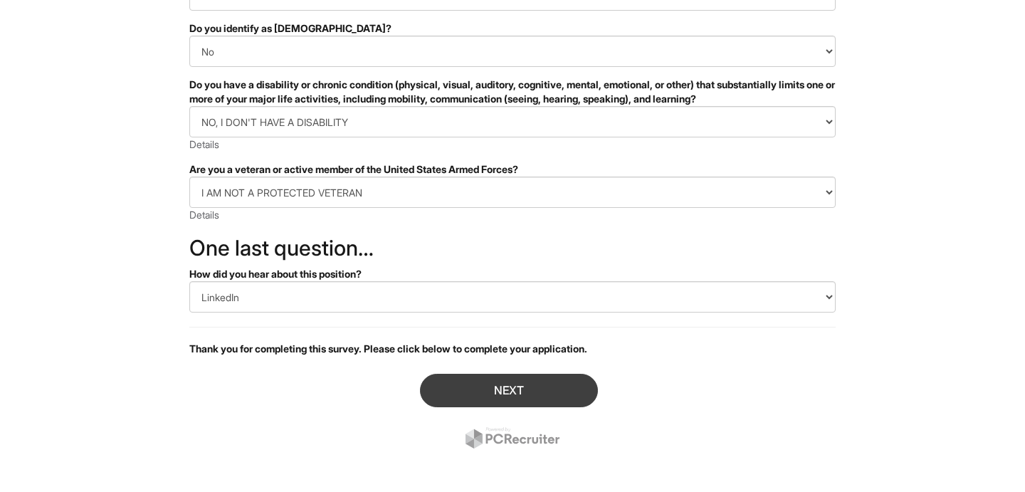
click at [514, 390] on button "Next" at bounding box center [509, 390] width 178 height 33
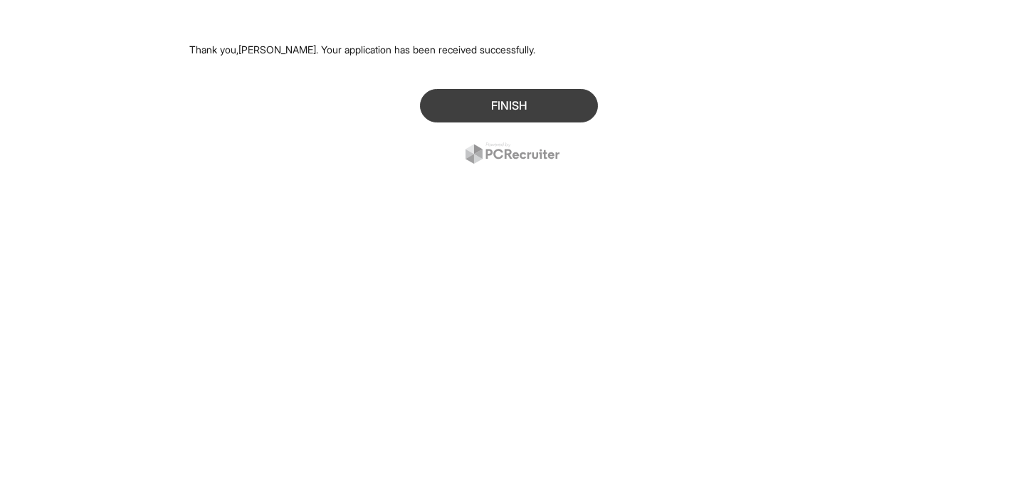
click at [522, 102] on button "Finish" at bounding box center [509, 105] width 178 height 33
